Goal: Task Accomplishment & Management: Use online tool/utility

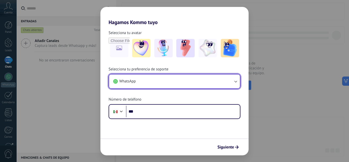
click at [209, 82] on button "WhatsApp" at bounding box center [174, 81] width 131 height 14
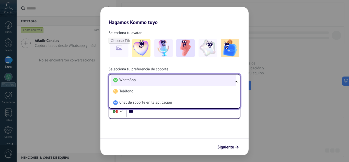
click at [157, 81] on li "WhatsApp" at bounding box center [173, 79] width 125 height 11
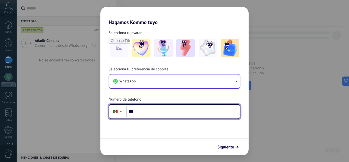
click at [170, 111] on input "***" at bounding box center [183, 112] width 114 height 12
type input "**********"
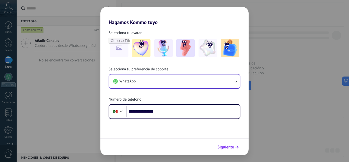
click at [237, 148] on icon "submit" at bounding box center [237, 147] width 4 height 4
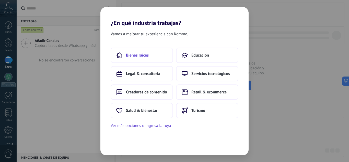
click at [149, 60] on button "Bienes raíces" at bounding box center [142, 55] width 62 height 15
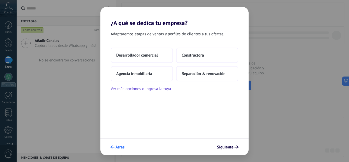
click at [116, 144] on button "Atrás" at bounding box center [117, 147] width 19 height 9
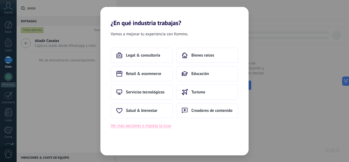
click at [152, 126] on button "Ver más opciones o ingresa la tuya" at bounding box center [141, 125] width 60 height 7
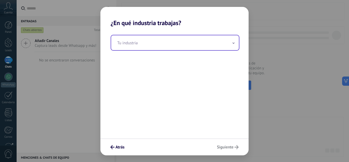
click at [147, 44] on input "text" at bounding box center [175, 42] width 128 height 15
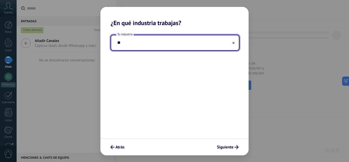
type input "*"
type input "**********"
click at [228, 148] on span "Siguiente" at bounding box center [225, 147] width 17 height 4
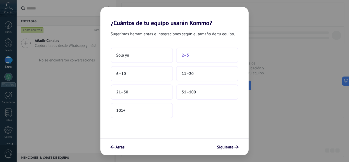
click at [181, 53] on button "2–5" at bounding box center [207, 55] width 62 height 15
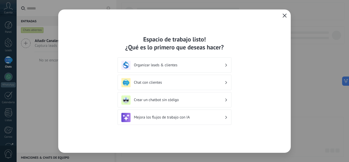
click at [186, 63] on h3 "Organizar leads & clientes" at bounding box center [179, 65] width 91 height 5
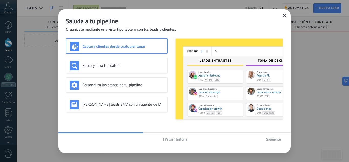
click at [180, 140] on span "Pausar historia" at bounding box center [176, 139] width 23 height 4
click at [286, 17] on icon "button" at bounding box center [285, 16] width 4 height 4
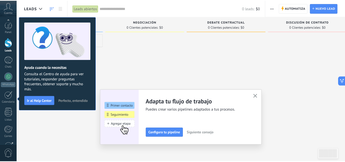
scroll to position [51, 0]
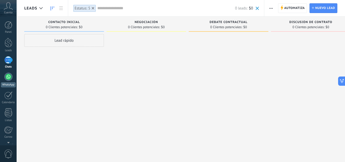
click at [7, 80] on div at bounding box center [8, 77] width 8 height 8
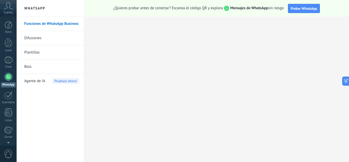
click at [50, 67] on link "Bots" at bounding box center [51, 67] width 55 height 14
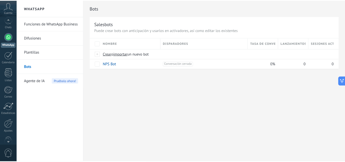
scroll to position [51, 0]
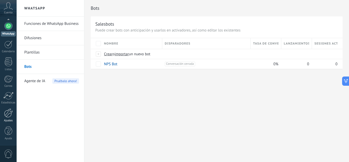
click at [10, 117] on div at bounding box center [8, 112] width 9 height 9
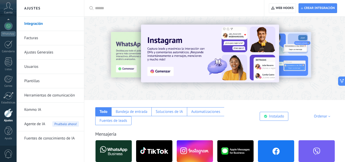
click at [37, 26] on link "Integración" at bounding box center [51, 24] width 55 height 14
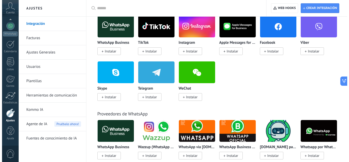
scroll to position [64, 0]
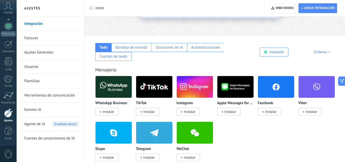
click at [112, 85] on img at bounding box center [114, 86] width 36 height 25
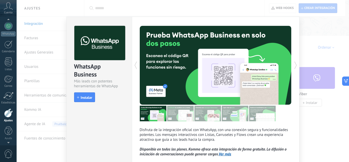
scroll to position [47, 0]
click at [8, 116] on div at bounding box center [8, 116] width 9 height 9
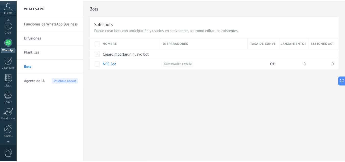
scroll to position [51, 0]
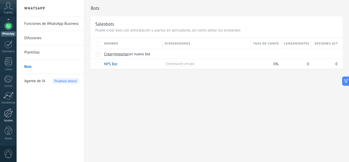
click at [8, 115] on div at bounding box center [8, 112] width 9 height 9
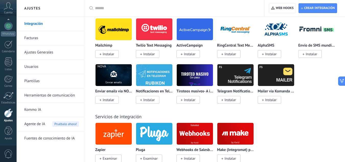
scroll to position [700, 0]
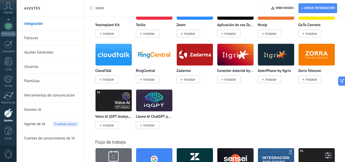
drag, startPoint x: 323, startPoint y: 2, endPoint x: 322, endPoint y: -6, distance: 7.7
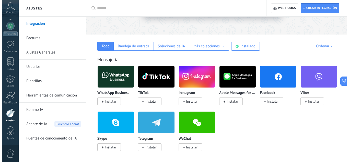
scroll to position [81, 0]
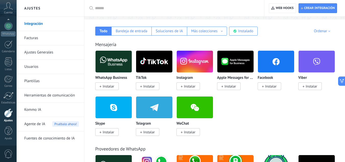
click at [109, 64] on img at bounding box center [114, 61] width 36 height 25
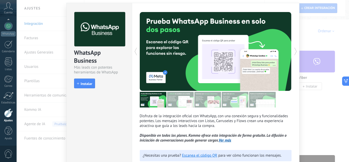
scroll to position [26, 0]
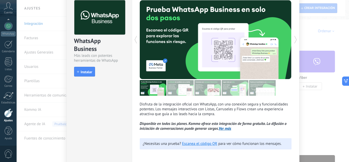
click at [222, 129] on link "Ver más" at bounding box center [225, 128] width 13 height 5
click at [88, 73] on span "Instalar" at bounding box center [87, 72] width 12 height 4
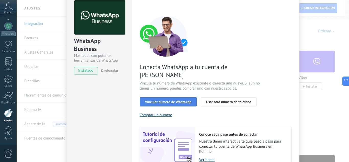
click at [170, 100] on span "Vincular número de WhatsApp" at bounding box center [168, 102] width 46 height 4
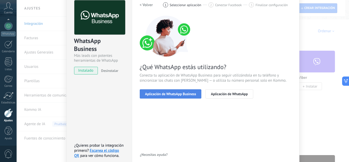
click at [171, 92] on span "Aplicación de WhatsApp Business" at bounding box center [170, 94] width 51 height 4
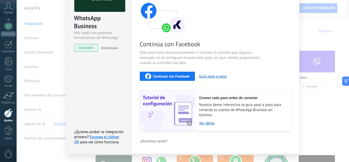
scroll to position [51, 0]
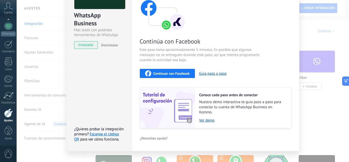
click at [184, 75] on span "Continuar con Facebook" at bounding box center [171, 74] width 37 height 4
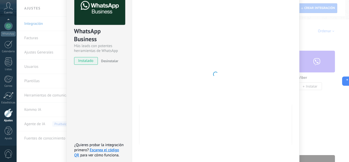
scroll to position [34, 0]
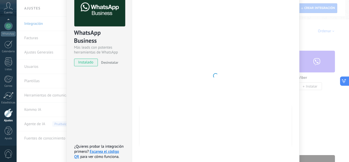
click at [346, 81] on icon at bounding box center [344, 80] width 5 height 5
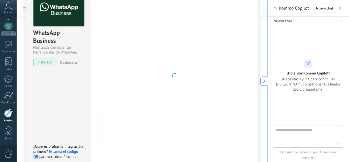
click at [341, 7] on icon "button" at bounding box center [340, 8] width 3 height 3
